Goal: Task Accomplishment & Management: Manage account settings

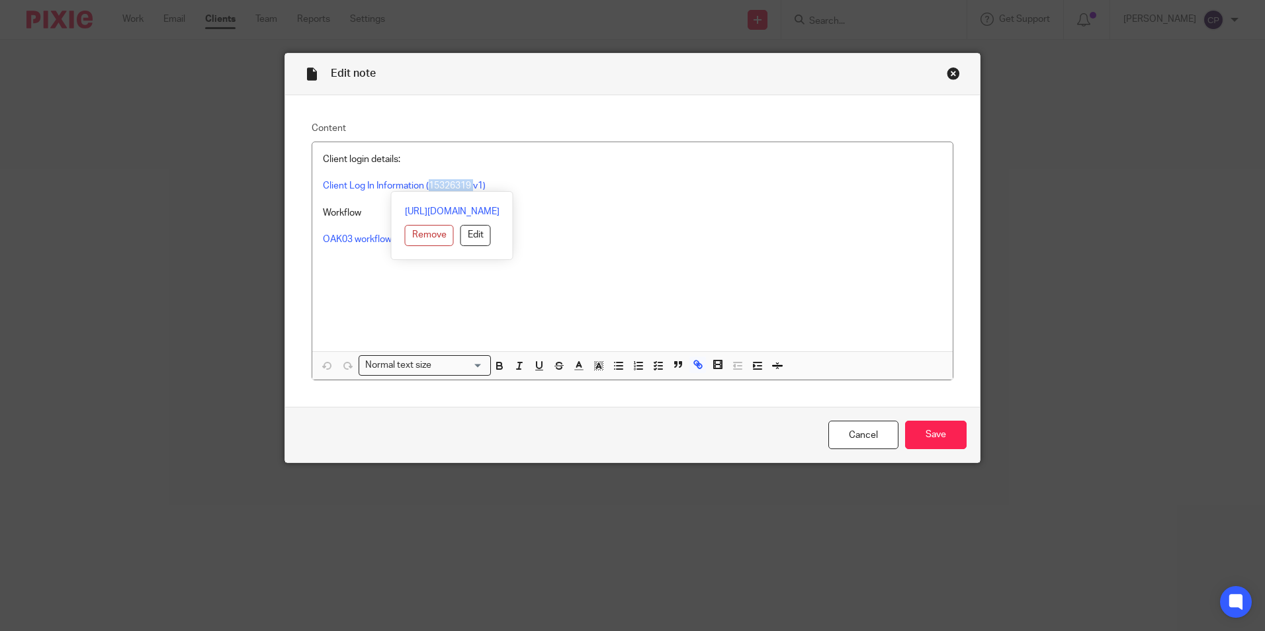
click at [846, 236] on p "OAK03 workflow (18488532 v1)" at bounding box center [632, 239] width 619 height 13
click at [862, 441] on link "Cancel" at bounding box center [863, 435] width 70 height 28
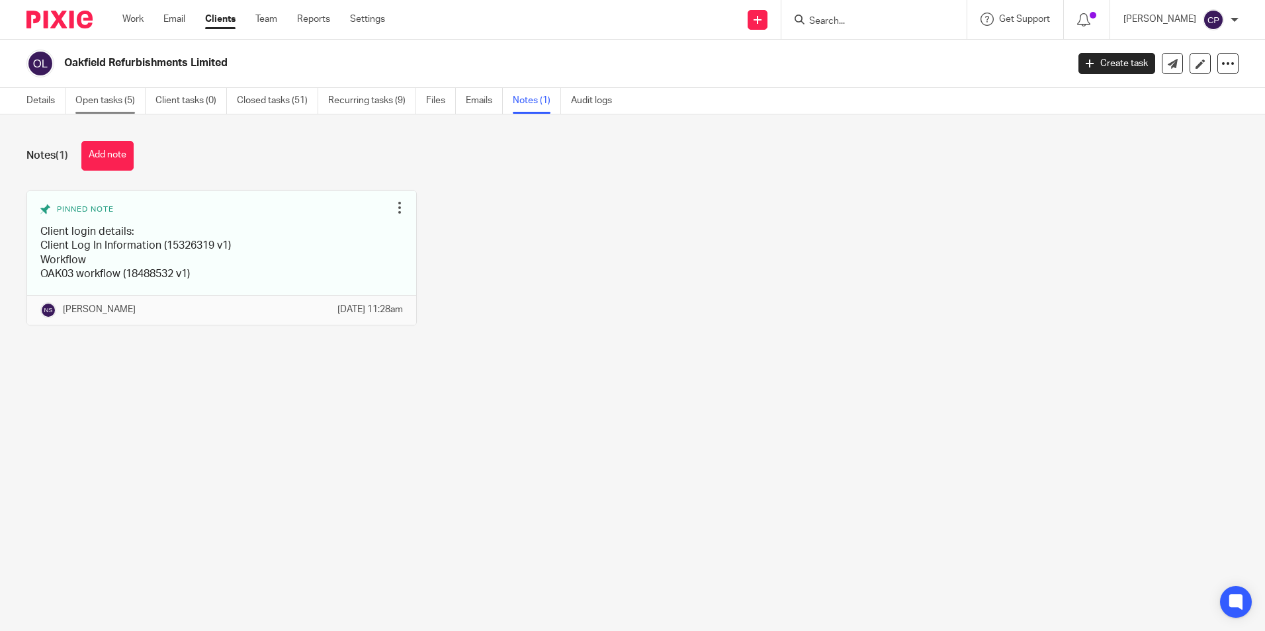
click at [116, 99] on link "Open tasks (5)" at bounding box center [110, 101] width 70 height 26
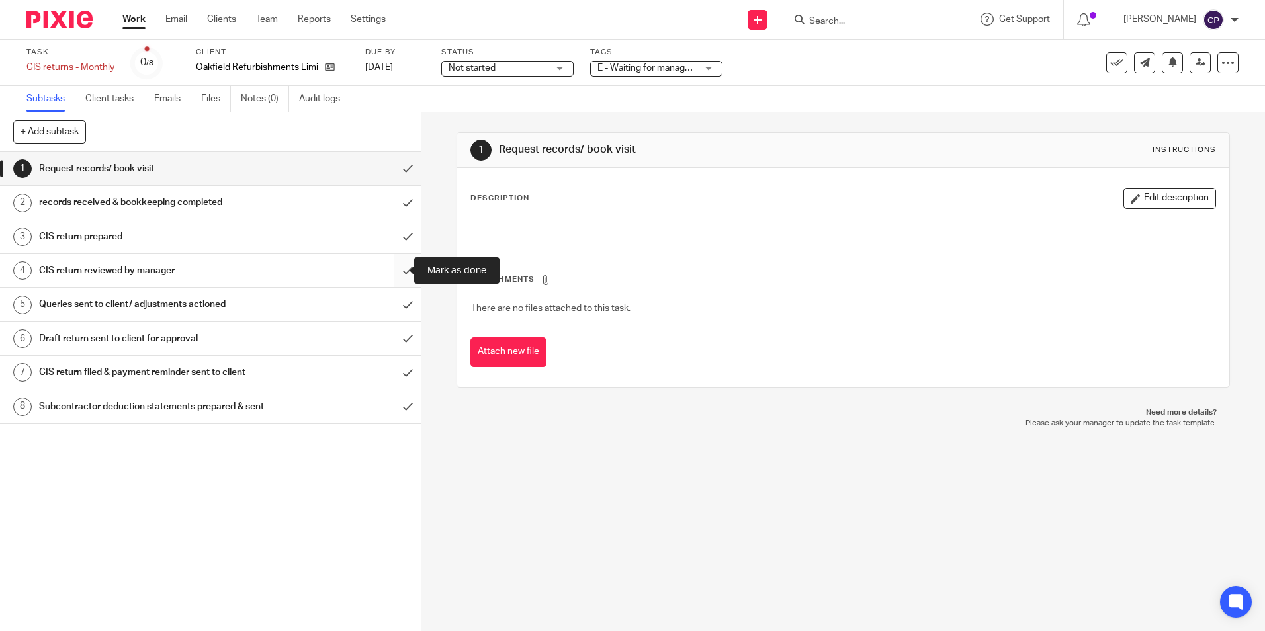
click at [393, 265] on input "submit" at bounding box center [210, 270] width 421 height 33
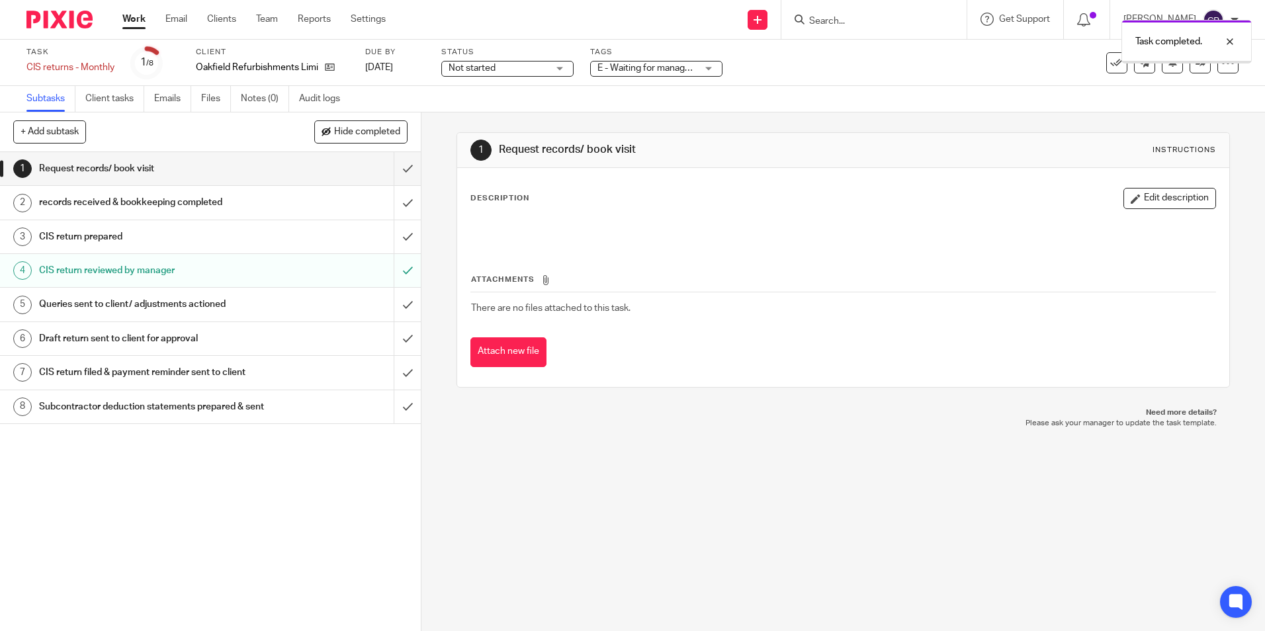
click at [689, 67] on span "E - Waiting for manager review/approval" at bounding box center [679, 68] width 163 height 9
click at [875, 73] on div "Task CIS returns - Monthly Save CIS returns - Monthly 1 /8 Client Oakfield Refu…" at bounding box center [531, 63] width 1010 height 32
click at [332, 67] on icon at bounding box center [330, 67] width 10 height 10
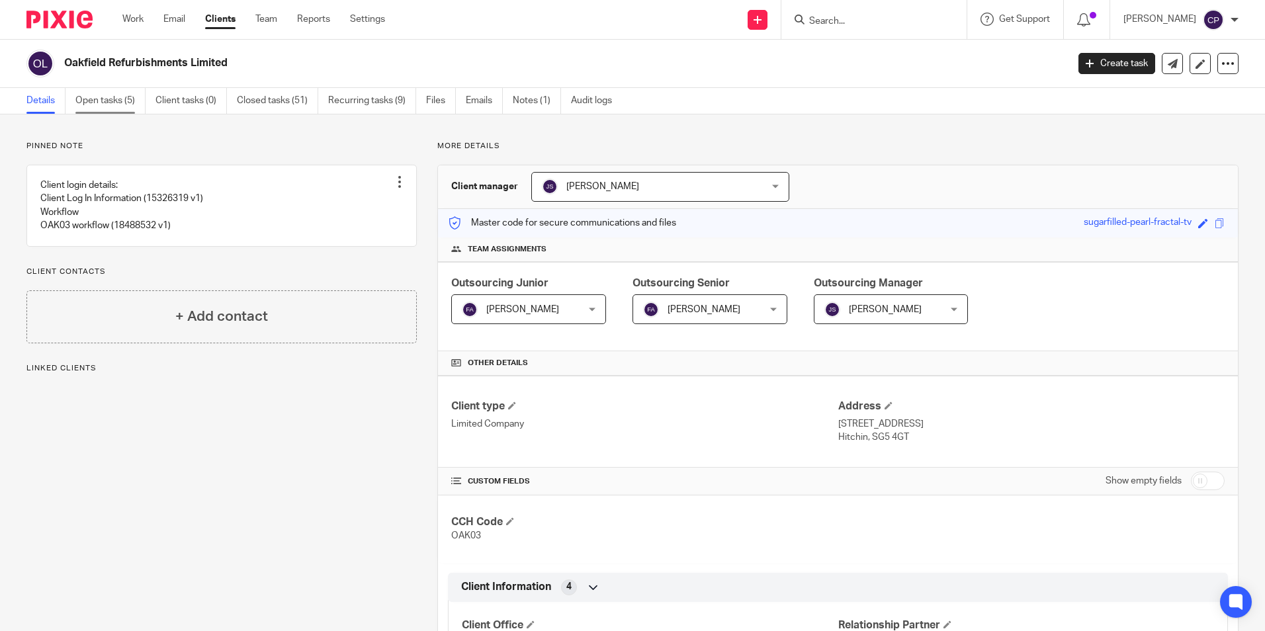
click at [91, 100] on link "Open tasks (5)" at bounding box center [110, 101] width 70 height 26
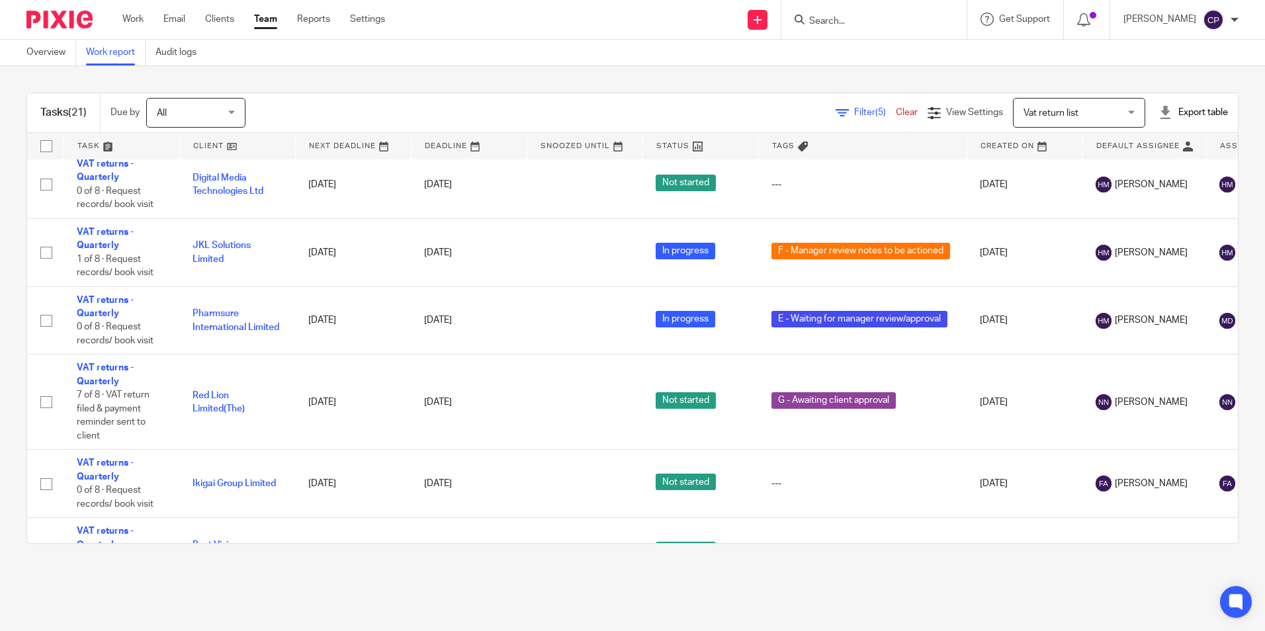
scroll to position [249, 0]
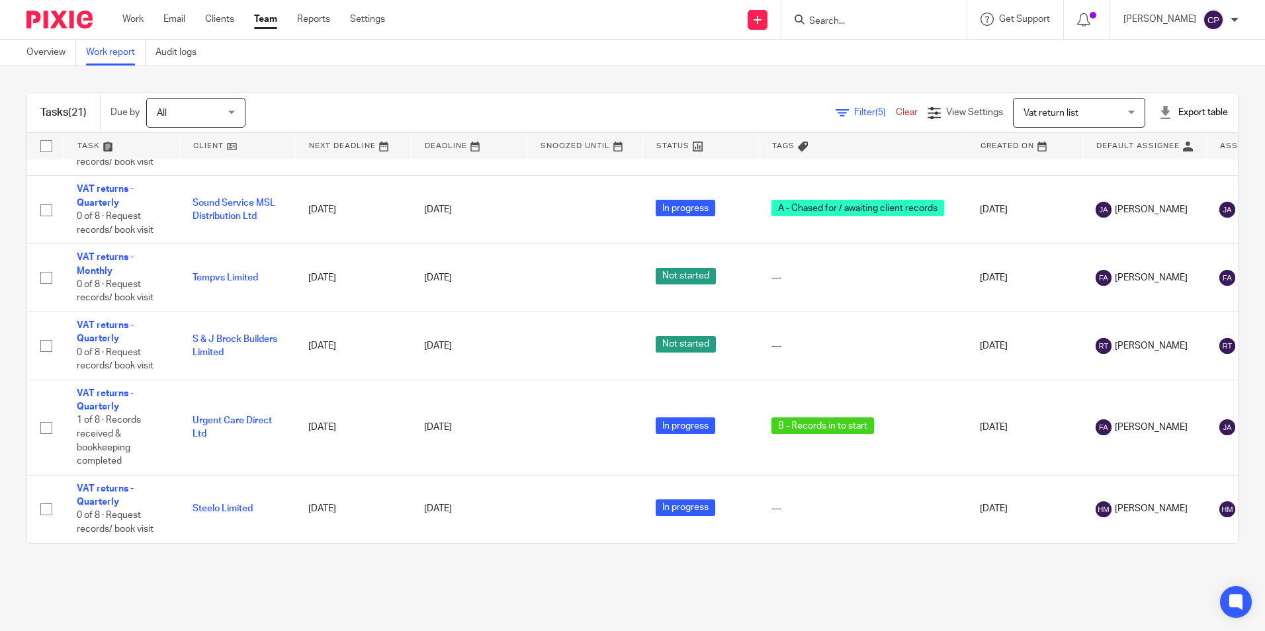
scroll to position [1163, 0]
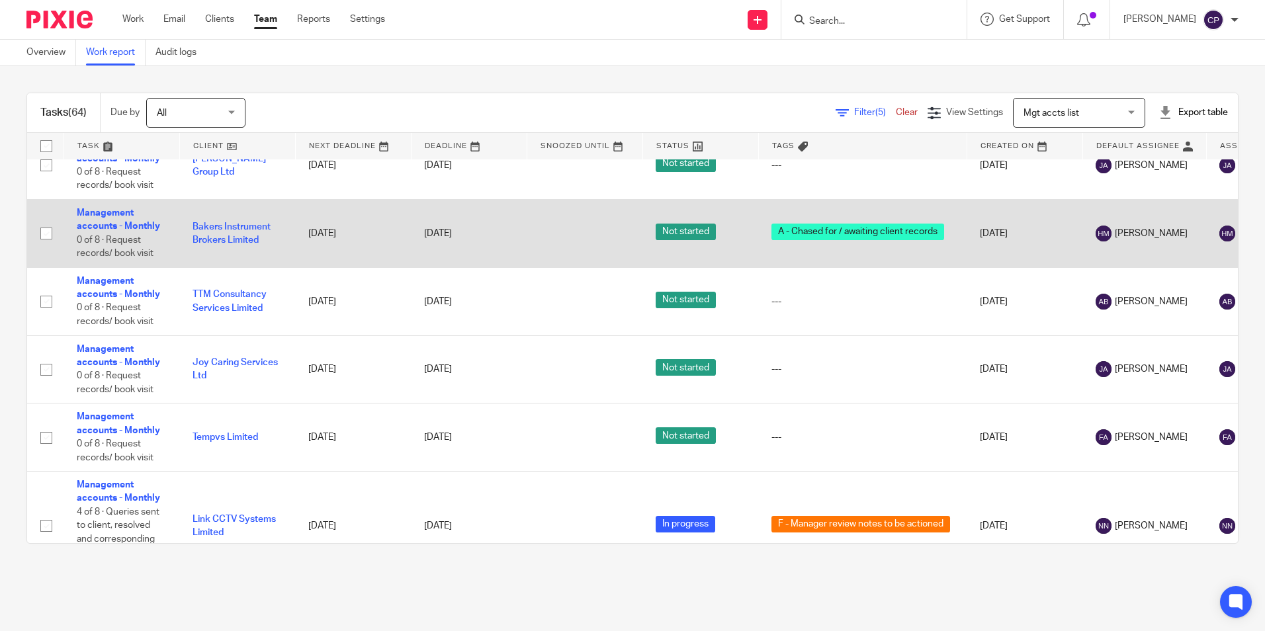
scroll to position [3285, 0]
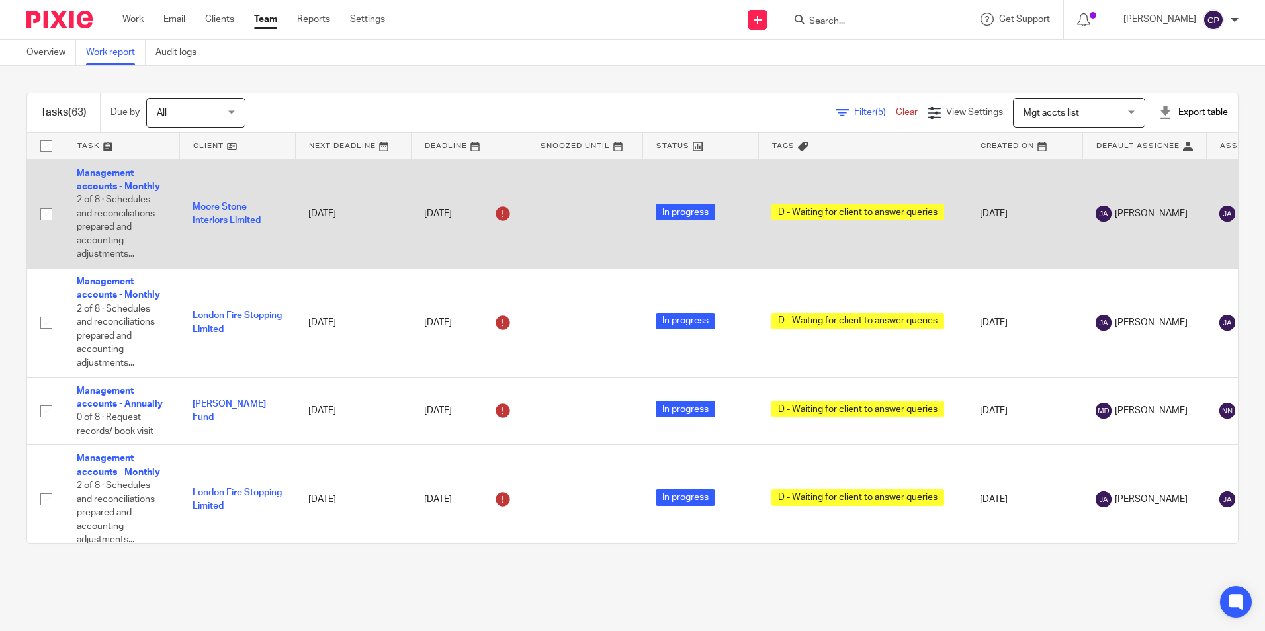
click at [1135, 264] on td "Joe Allison" at bounding box center [1145, 213] width 124 height 109
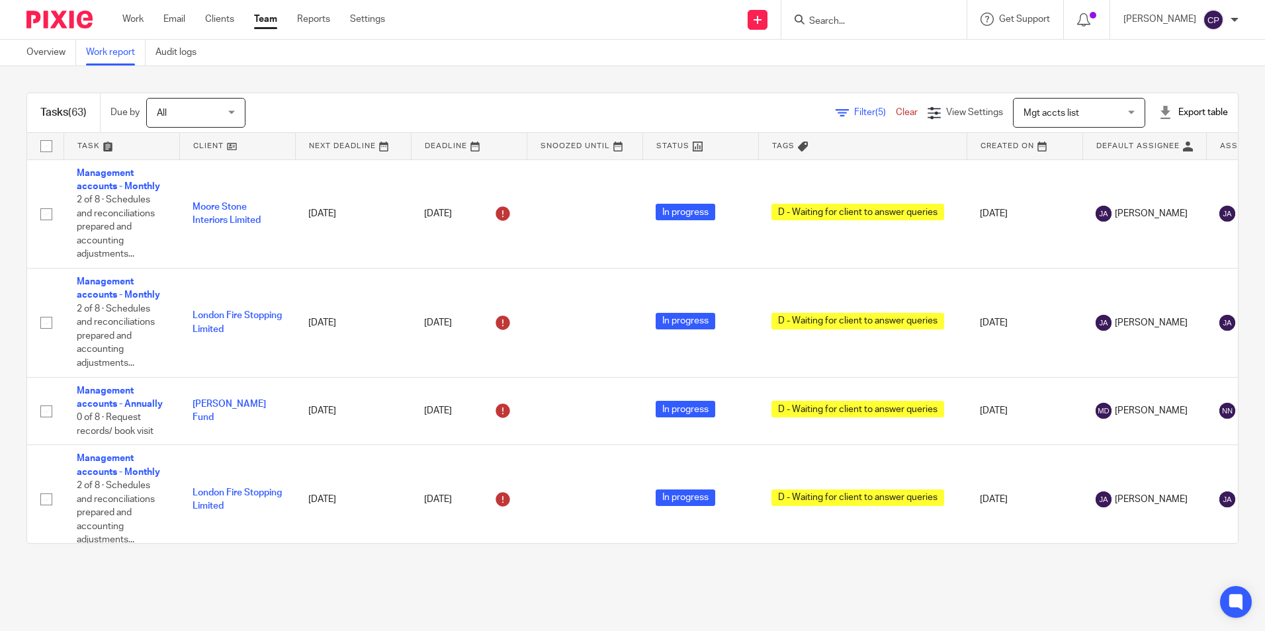
click at [1224, 245] on div "Tasks (63) Due by All All Today Tomorrow This week Next week This month Next mo…" at bounding box center [632, 318] width 1265 height 504
click at [748, 78] on div "Tasks (63) Due by All All Today Tomorrow This week Next week This month Next mo…" at bounding box center [632, 318] width 1265 height 504
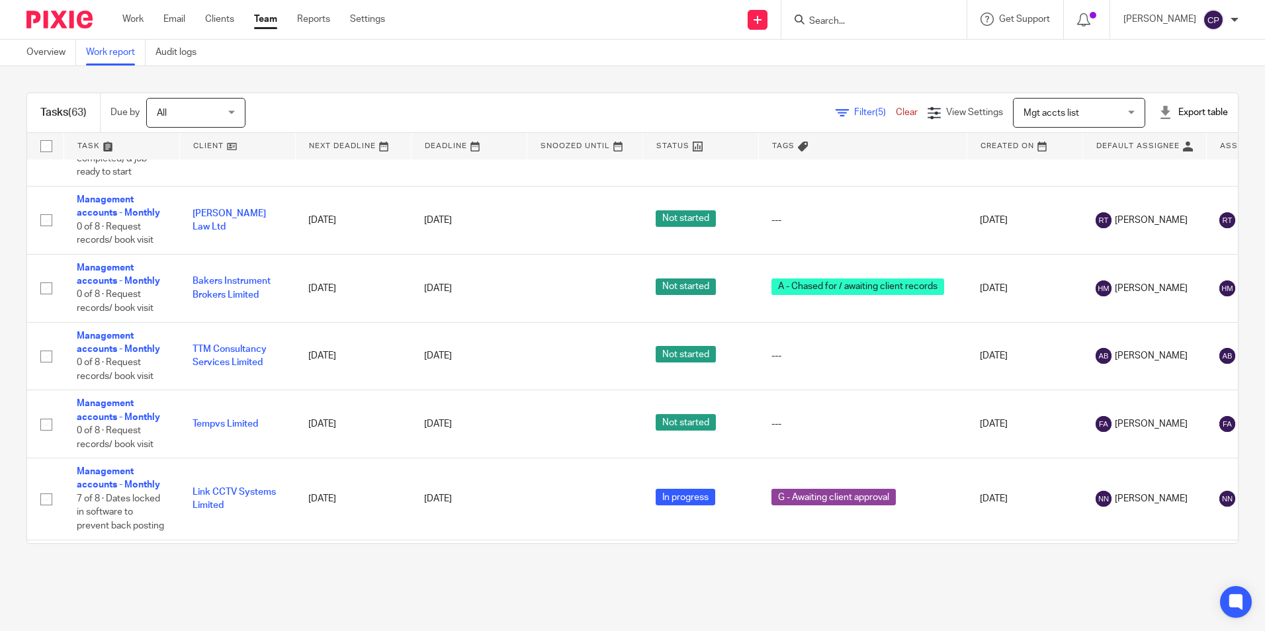
scroll to position [4297, 0]
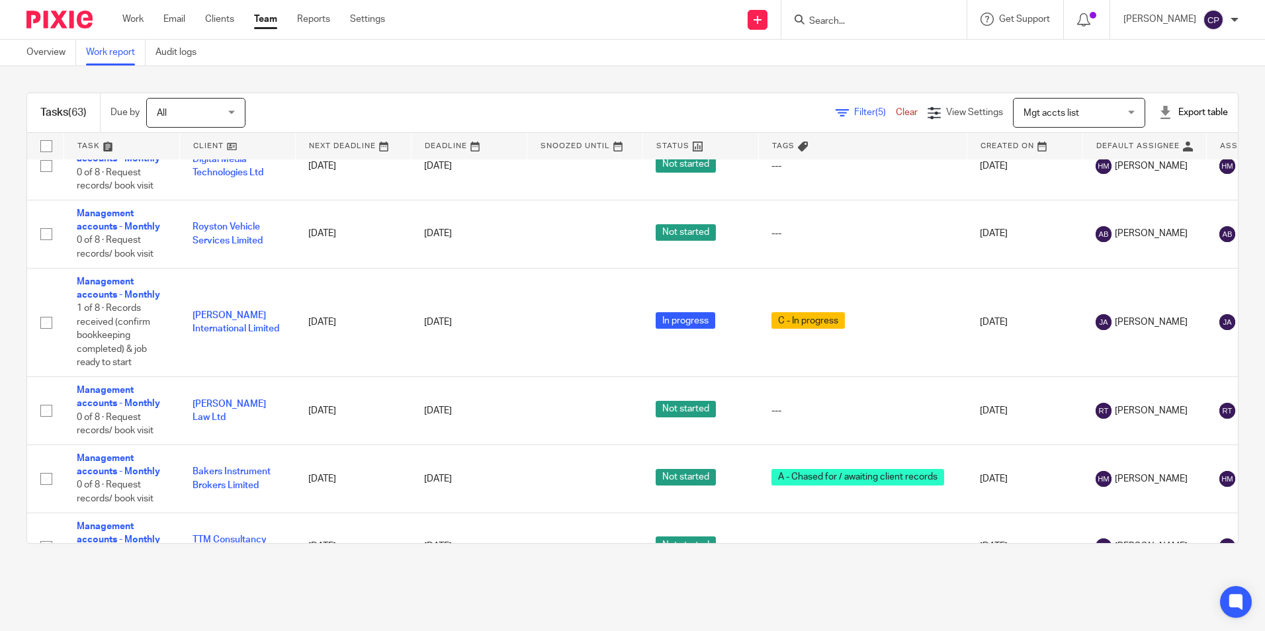
click at [1237, 19] on div at bounding box center [1235, 20] width 8 height 8
click at [1182, 91] on span "Logout" at bounding box center [1178, 91] width 30 height 9
